Goal: Navigation & Orientation: Find specific page/section

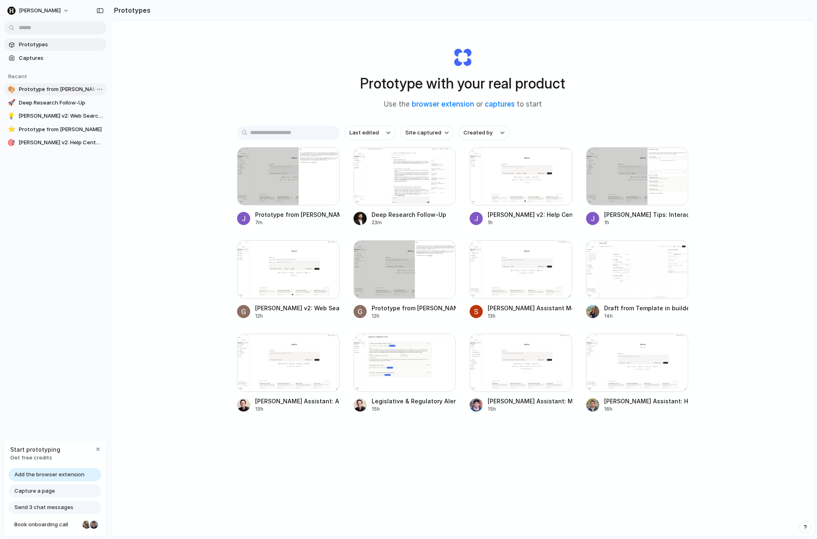
click at [78, 88] on span "Prototype from [PERSON_NAME]" at bounding box center [61, 89] width 84 height 8
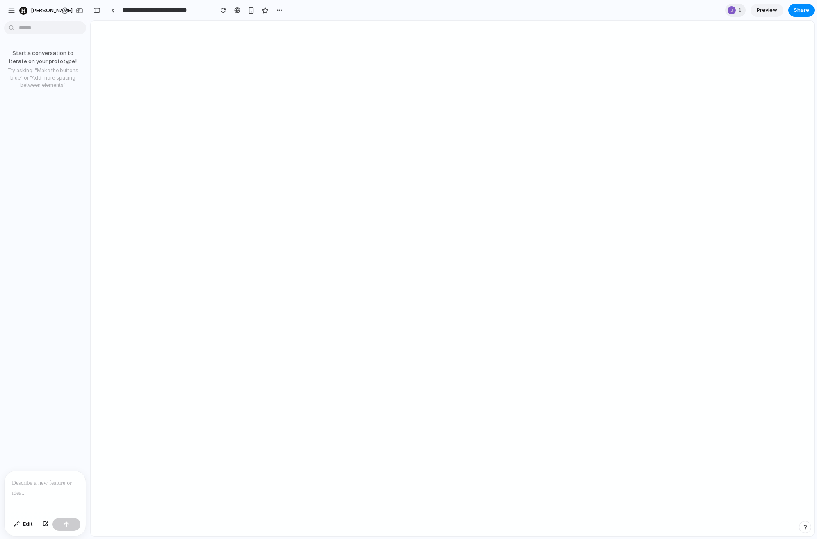
click at [65, 312] on div "Start a conversation to iterate on your prototype! Try asking: "Make the button…" at bounding box center [42, 248] width 85 height 446
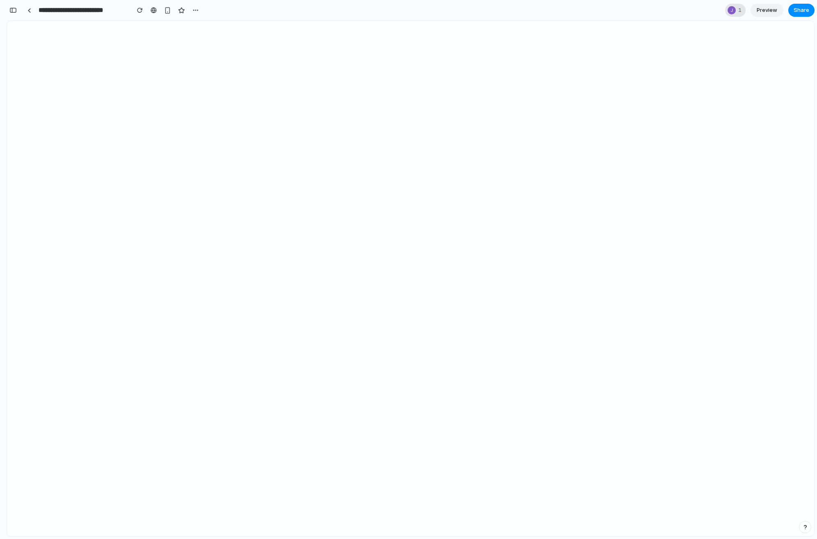
click at [733, 9] on div at bounding box center [731, 10] width 8 height 8
click at [733, 9] on div "Seen by [PERSON_NAME]" at bounding box center [408, 269] width 817 height 539
click at [27, 12] on div at bounding box center [29, 10] width 4 height 5
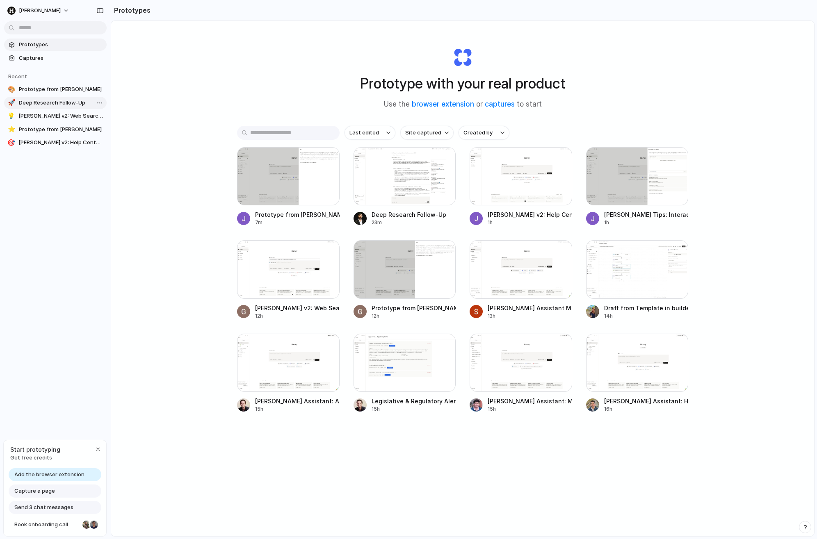
click at [46, 100] on span "Deep Research Follow-Up" at bounding box center [61, 103] width 84 height 8
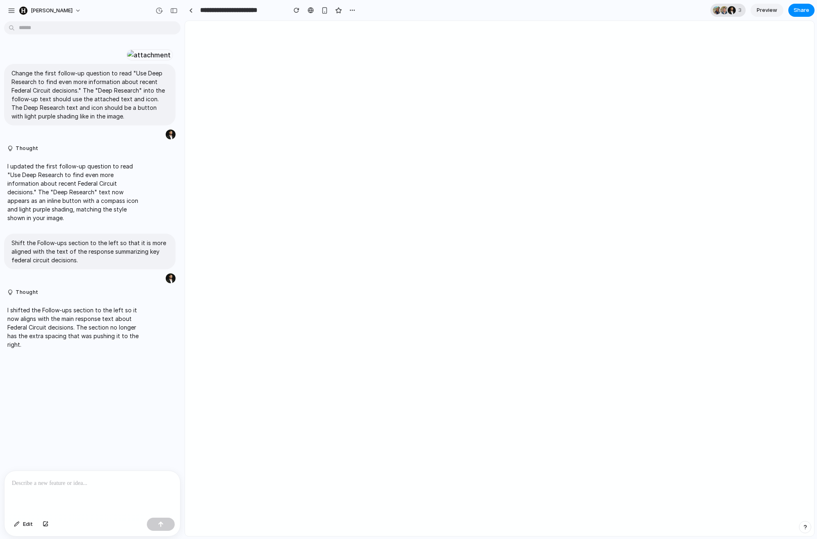
click at [716, 10] on div at bounding box center [716, 10] width 8 height 8
click at [498, 361] on div "Seen by [PERSON_NAME] [PERSON_NAME] [PERSON_NAME]" at bounding box center [408, 269] width 817 height 539
click at [102, 121] on p "Change the first follow-up question to read "Use Deep Research to find even mor…" at bounding box center [89, 95] width 157 height 52
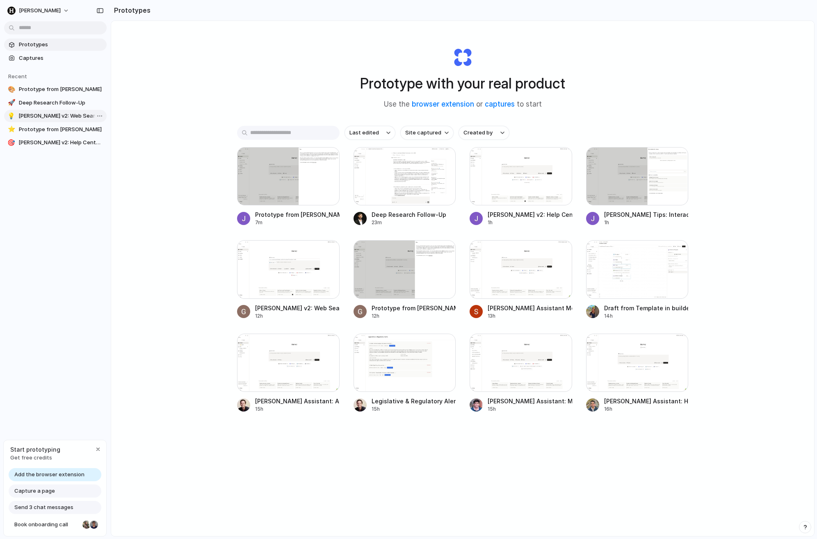
click at [48, 121] on link "💡 [PERSON_NAME] v2: Web Search Banner and Placement" at bounding box center [55, 116] width 102 height 12
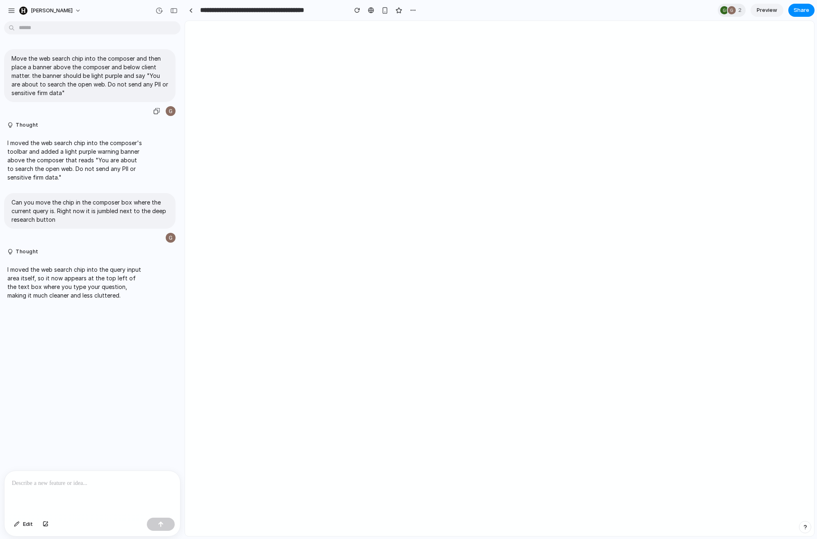
click at [91, 72] on p "Move the web search chip into the composer and then place a banner above the co…" at bounding box center [89, 75] width 157 height 43
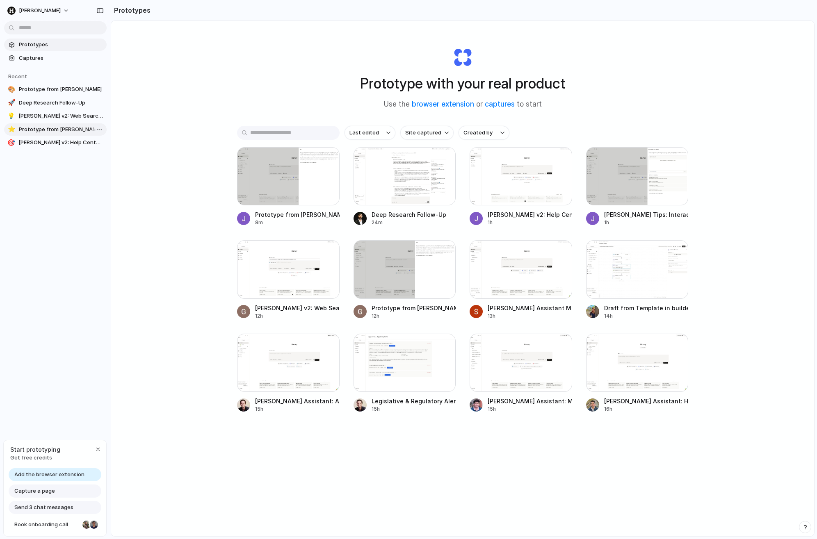
click at [30, 132] on span "Prototype from [PERSON_NAME]" at bounding box center [61, 129] width 84 height 8
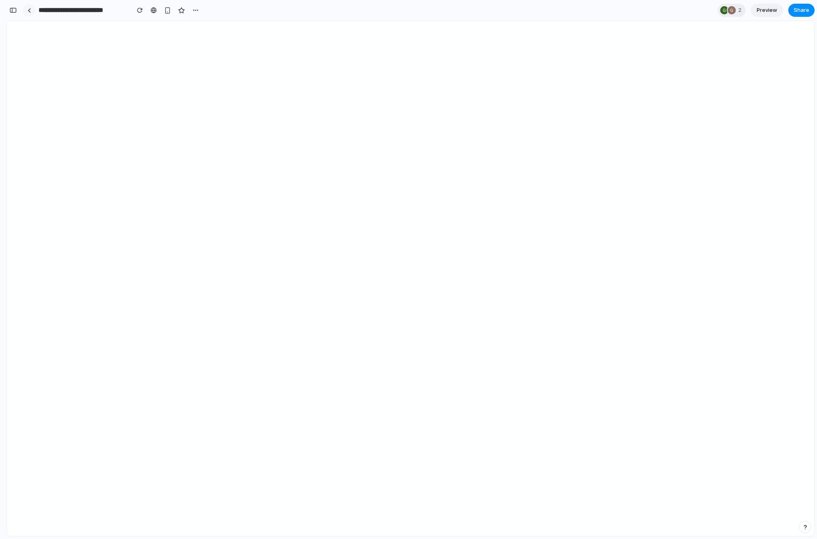
click at [29, 11] on div at bounding box center [29, 10] width 4 height 5
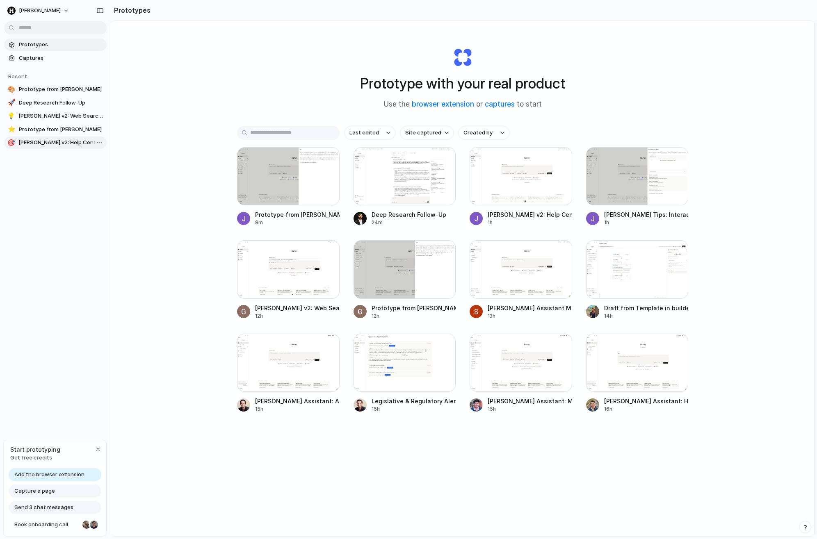
click at [23, 147] on link "🎯 [PERSON_NAME] v2: Help Center Addition" at bounding box center [55, 143] width 102 height 12
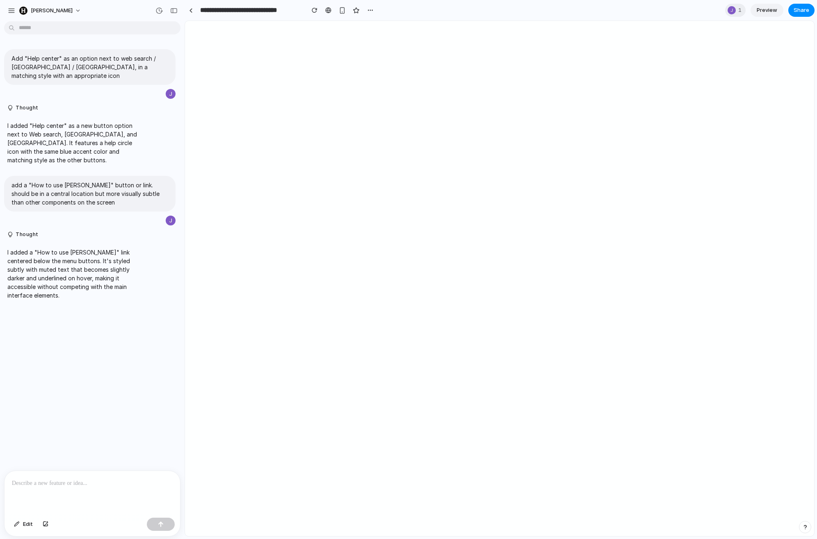
click at [733, 2] on section "**********" at bounding box center [499, 10] width 630 height 20
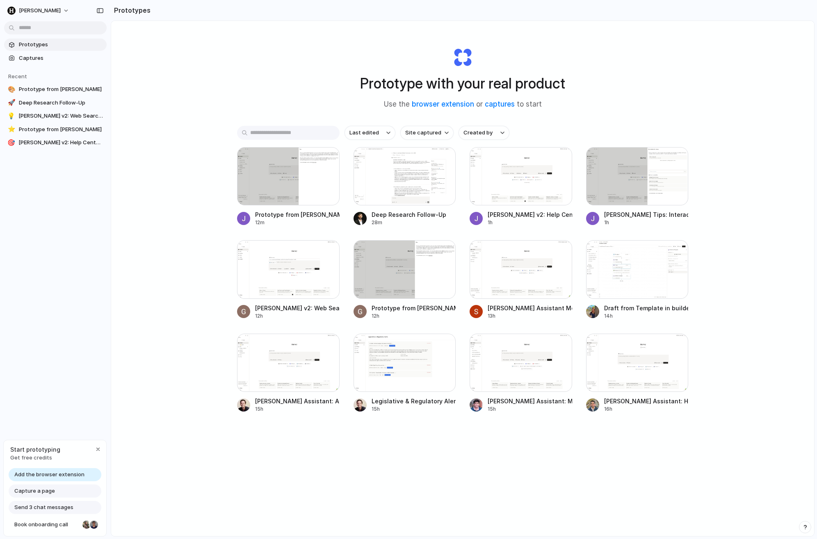
click at [146, 247] on div "Prototype with your real product Use the browser extension or captures to start…" at bounding box center [462, 300] width 703 height 559
click at [41, 491] on span "Capture a page" at bounding box center [34, 491] width 41 height 8
click at [56, 492] on div "Capture a page" at bounding box center [55, 491] width 93 height 13
click at [28, 455] on span "Get free credits" at bounding box center [35, 458] width 50 height 8
click at [36, 475] on span "Add the browser extension" at bounding box center [49, 475] width 70 height 8
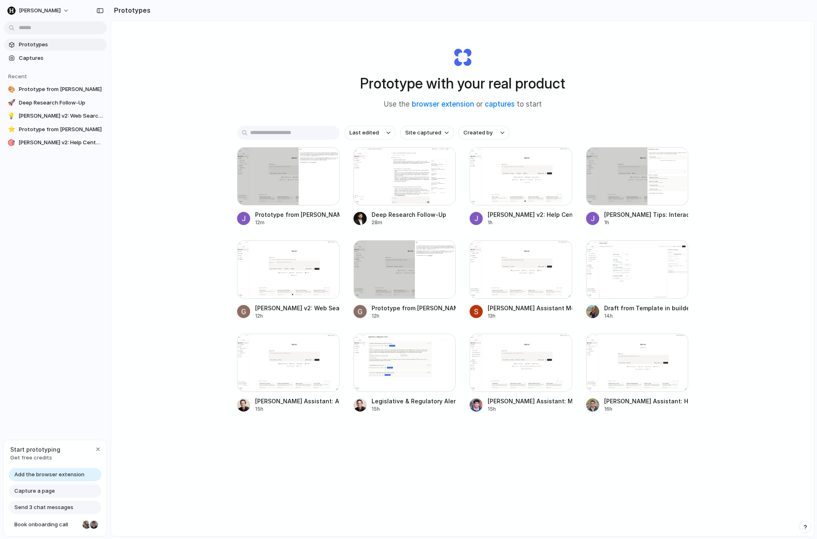
click at [72, 476] on span "Add the browser extension" at bounding box center [49, 475] width 70 height 8
click at [52, 473] on span "Add the browser extension" at bounding box center [49, 475] width 70 height 8
click at [70, 318] on div "[PERSON_NAME] Prototypes Captures Recent 🎨 Prototype from [PERSON_NAME] Tips 🚀 …" at bounding box center [55, 269] width 111 height 539
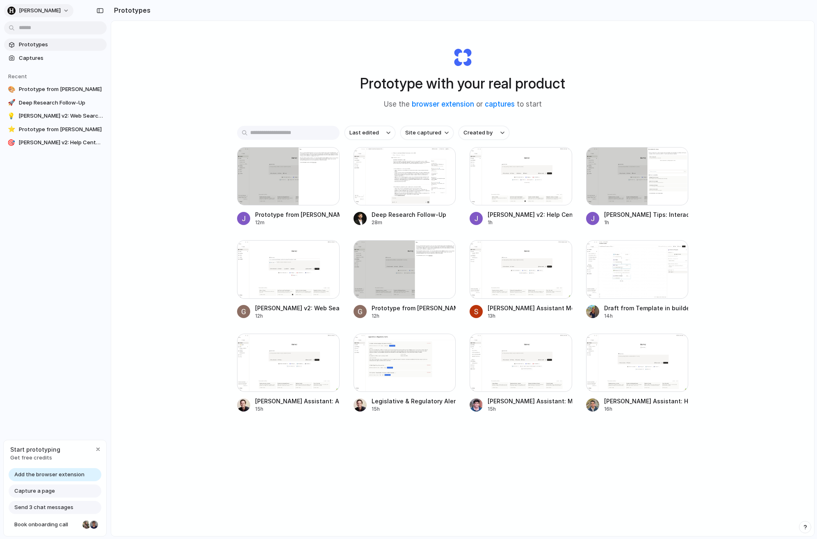
click at [15, 17] on button "[PERSON_NAME]" at bounding box center [38, 10] width 69 height 13
click at [128, 252] on div "Settings Invite members Change theme Sign out" at bounding box center [408, 269] width 817 height 539
click at [431, 126] on button "Site captured" at bounding box center [426, 133] width 53 height 14
click at [432, 119] on div "All sites [PERSON_NAME].ai [DOMAIN_NAME]" at bounding box center [408, 269] width 817 height 539
click at [483, 131] on span "Created by" at bounding box center [477, 133] width 29 height 8
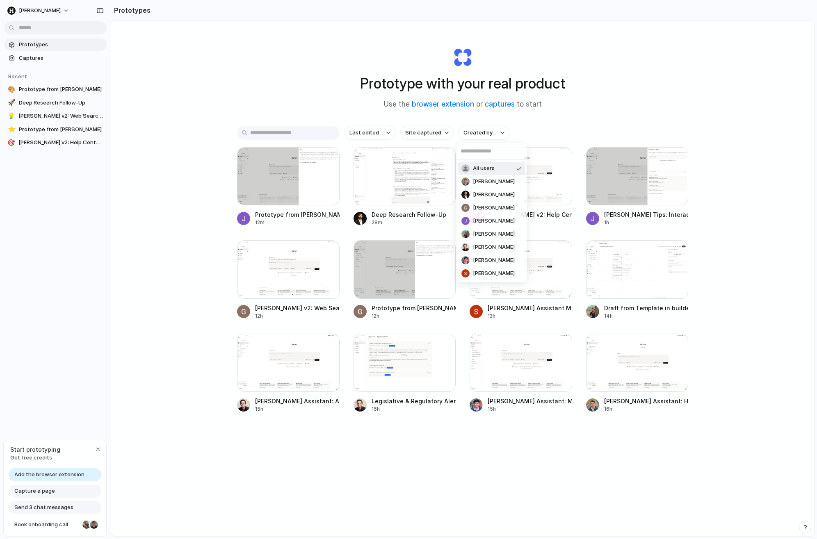
click at [548, 112] on div "All users [PERSON_NAME] [PERSON_NAME] [PERSON_NAME] [PERSON_NAME] [PERSON_NAME]…" at bounding box center [408, 269] width 817 height 539
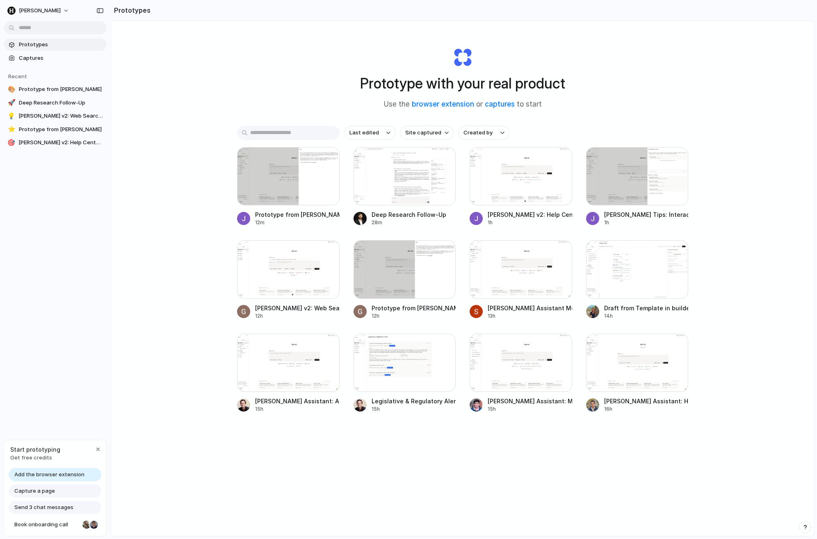
click at [214, 412] on div "Prototype with your real product Use the browser extension or captures to start…" at bounding box center [462, 300] width 703 height 559
click at [55, 493] on div "Capture a page" at bounding box center [55, 491] width 93 height 13
click at [43, 451] on span "Start prototyping" at bounding box center [35, 449] width 50 height 9
click at [100, 450] on div "button" at bounding box center [98, 449] width 7 height 7
click at [45, 48] on span "Prototypes" at bounding box center [61, 45] width 84 height 8
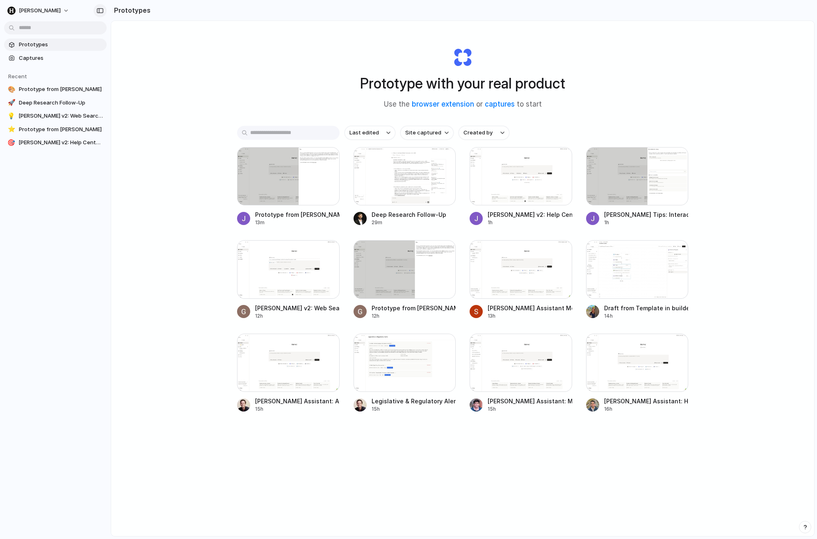
click at [101, 9] on div "button" at bounding box center [99, 11] width 7 height 6
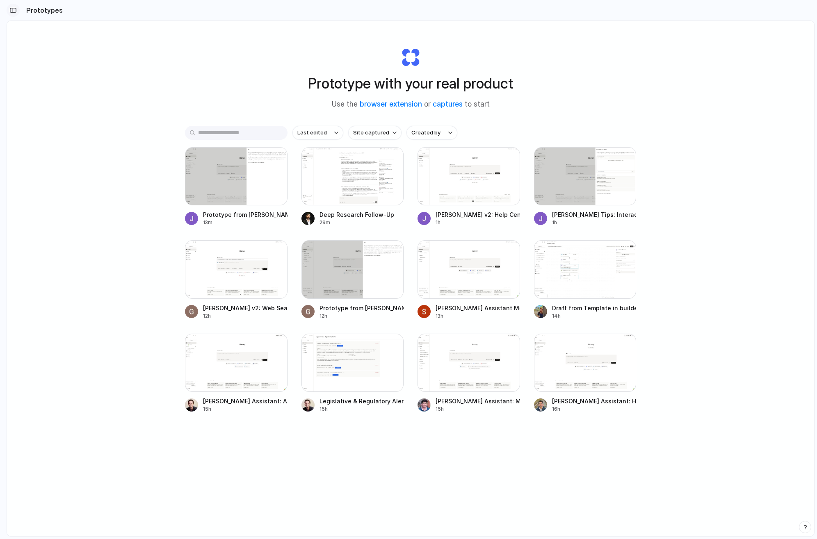
click at [12, 11] on div "button" at bounding box center [12, 10] width 7 height 6
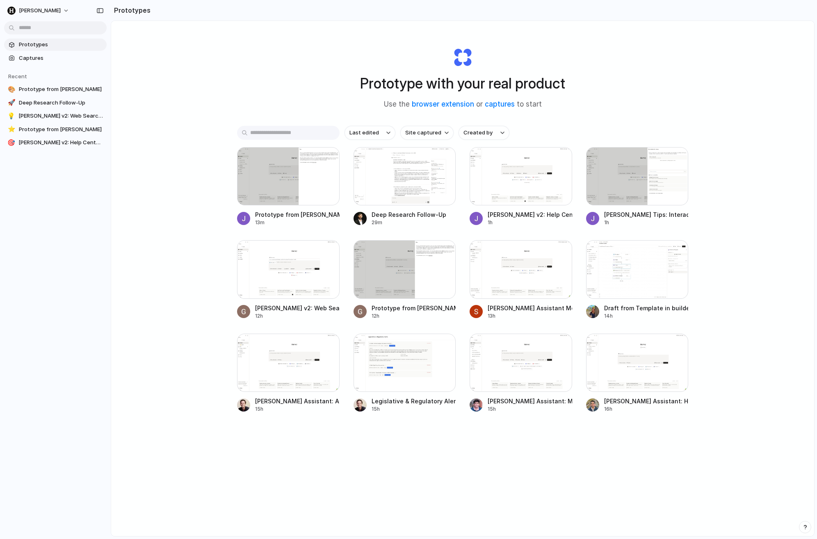
click at [42, 191] on div "Prototypes Captures Recent 🎨 Prototype from [PERSON_NAME] Tips 🚀 Deep Research …" at bounding box center [55, 128] width 111 height 256
click at [506, 141] on div "Last edited Site captured Created by Prototype from [PERSON_NAME] Tips 13m Deep…" at bounding box center [462, 295] width 451 height 338
click at [442, 452] on div "Last edited Site captured Created by Prototype from [PERSON_NAME] Tips 13m Deep…" at bounding box center [462, 295] width 451 height 338
click at [33, 46] on span "Prototypes" at bounding box center [61, 45] width 84 height 8
click at [33, 54] on span "Captures" at bounding box center [61, 58] width 84 height 8
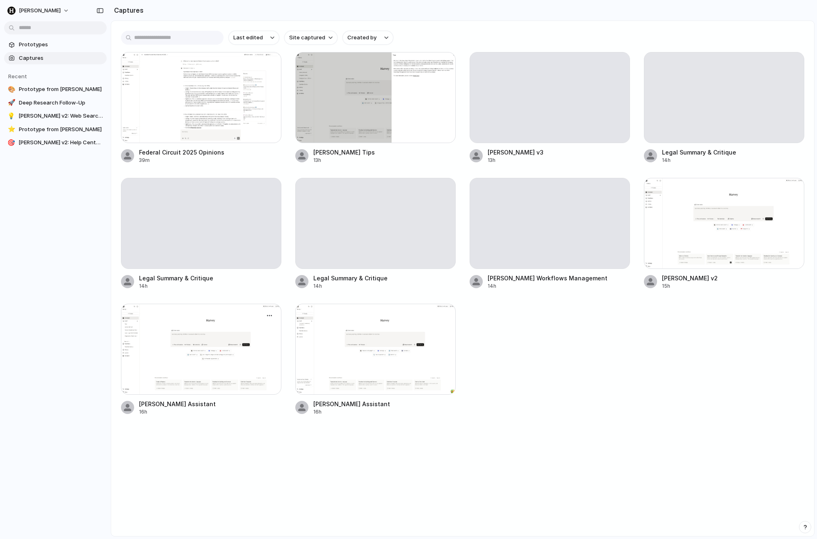
click at [196, 389] on div at bounding box center [201, 349] width 160 height 91
